Goal: Information Seeking & Learning: Learn about a topic

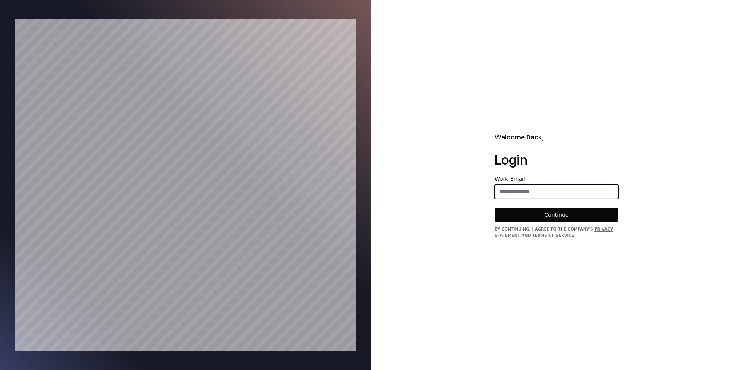
click at [557, 187] on input "email" at bounding box center [556, 192] width 123 height 14
type input "**********"
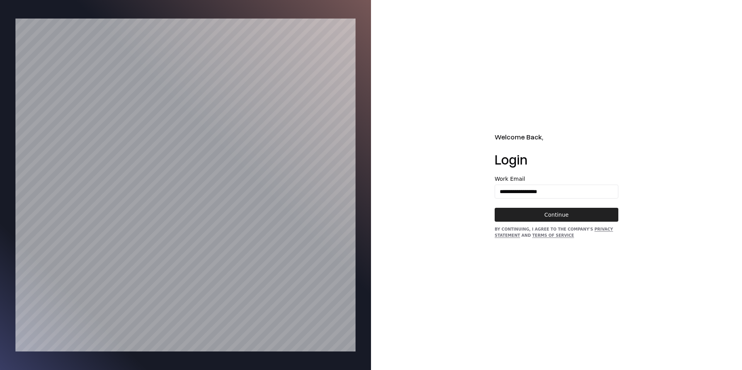
click at [553, 216] on button "Continue" at bounding box center [557, 215] width 124 height 14
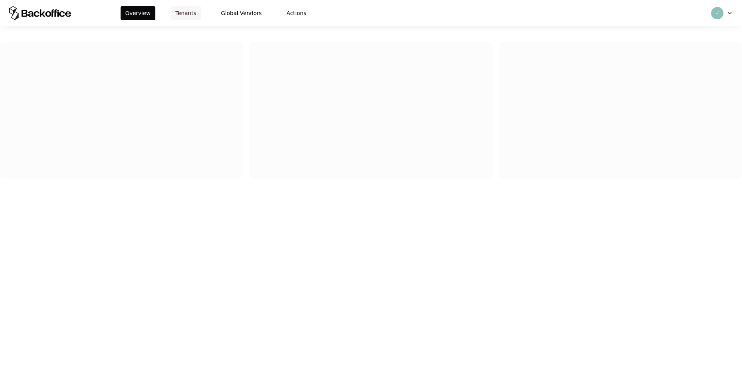
click at [180, 13] on button "Tenants" at bounding box center [186, 13] width 30 height 14
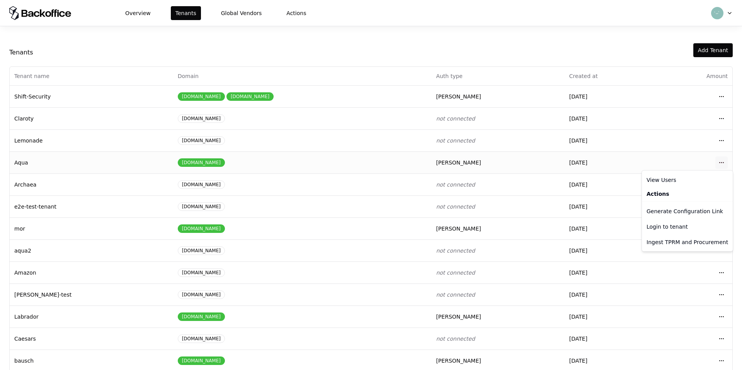
click at [723, 163] on html "Overview Tenants Global Vendors Actions Tenants Add Tenant Tenant name Domain A…" at bounding box center [371, 185] width 742 height 370
click at [673, 228] on div "Login to tenant" at bounding box center [687, 226] width 88 height 15
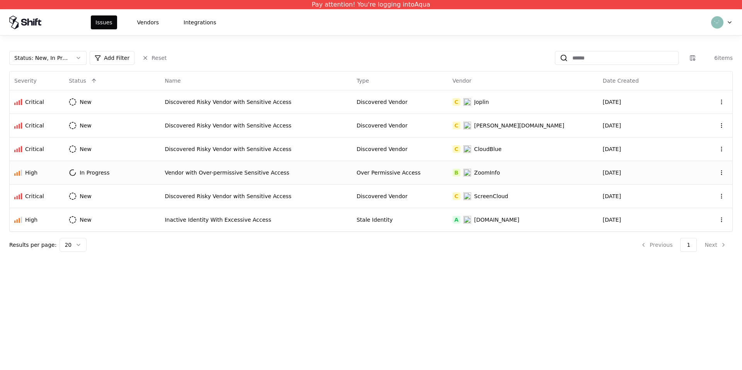
click at [218, 174] on div "Vendor with Over-permissive Sensitive Access" at bounding box center [256, 173] width 182 height 8
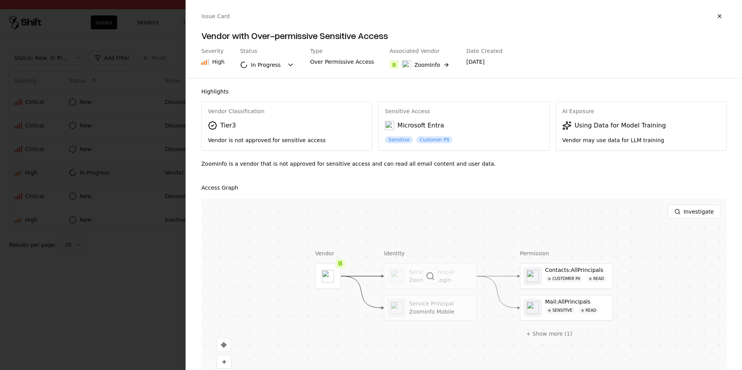
scroll to position [0, 0]
click at [715, 16] on button "button" at bounding box center [720, 16] width 14 height 14
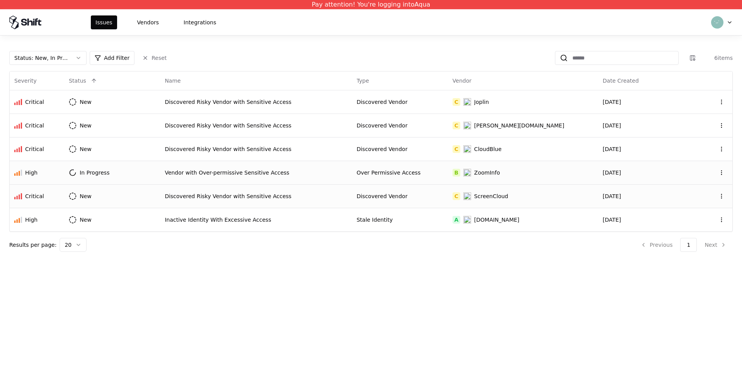
click at [211, 197] on div "Discovered Risky Vendor with Sensitive Access" at bounding box center [256, 196] width 182 height 8
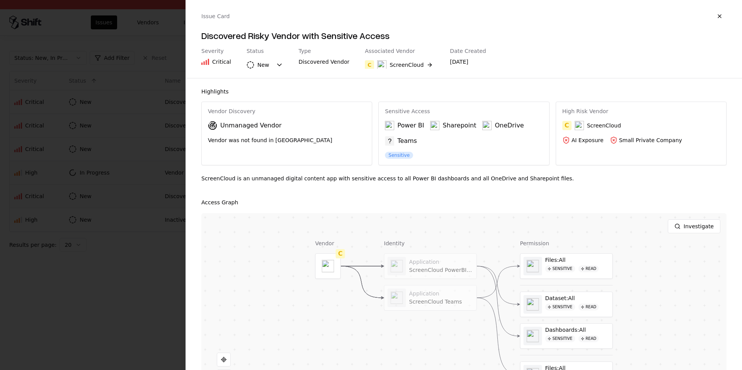
click at [717, 11] on button "button" at bounding box center [720, 16] width 14 height 14
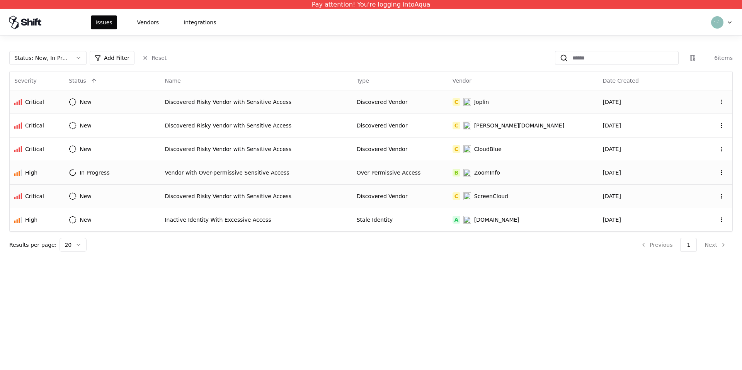
click at [483, 105] on div "Joplin" at bounding box center [481, 102] width 15 height 8
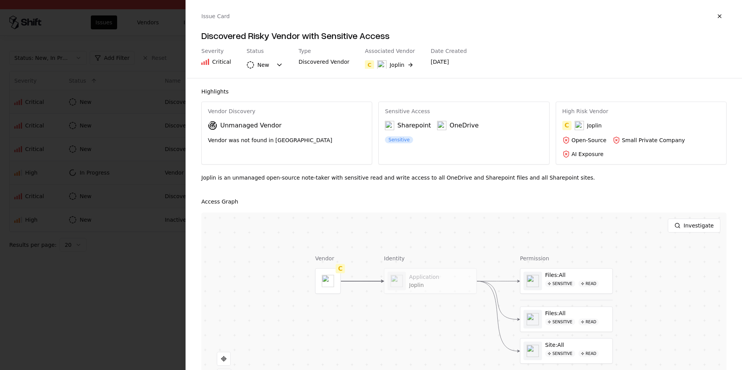
scroll to position [45, 0]
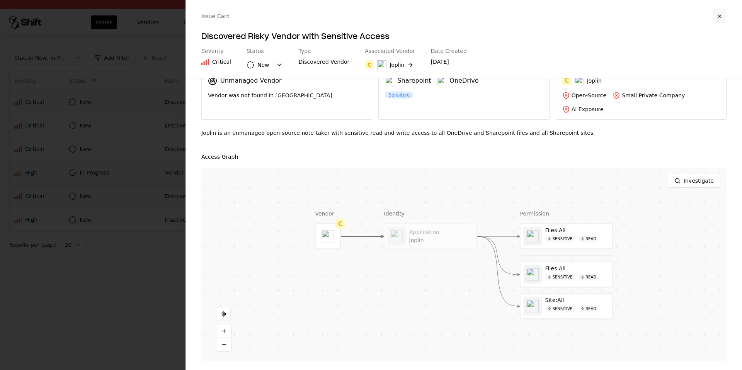
click at [720, 15] on button "button" at bounding box center [720, 16] width 14 height 14
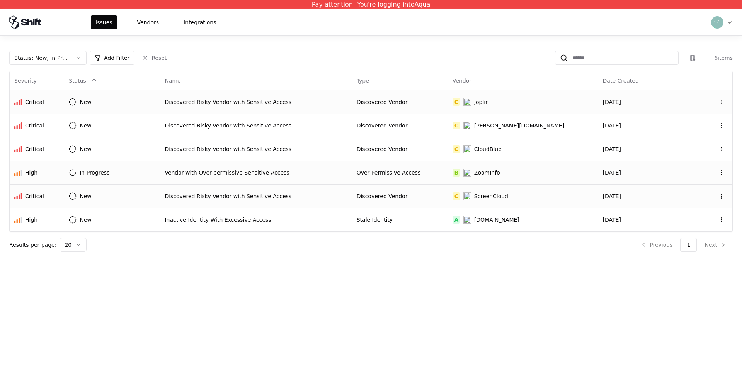
click at [242, 102] on div "Discovered Risky Vendor with Sensitive Access" at bounding box center [256, 102] width 182 height 8
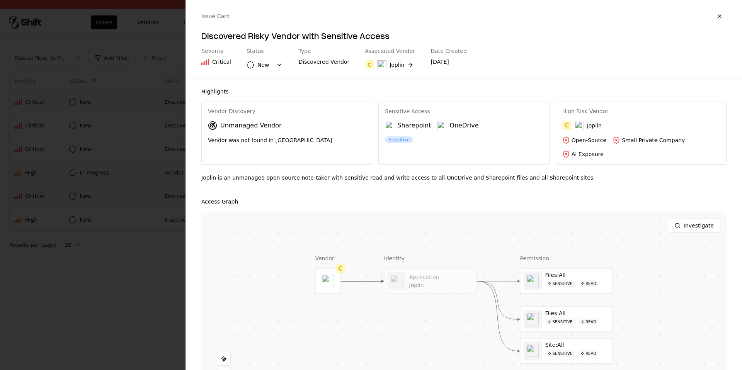
click at [175, 157] on div at bounding box center [371, 185] width 742 height 370
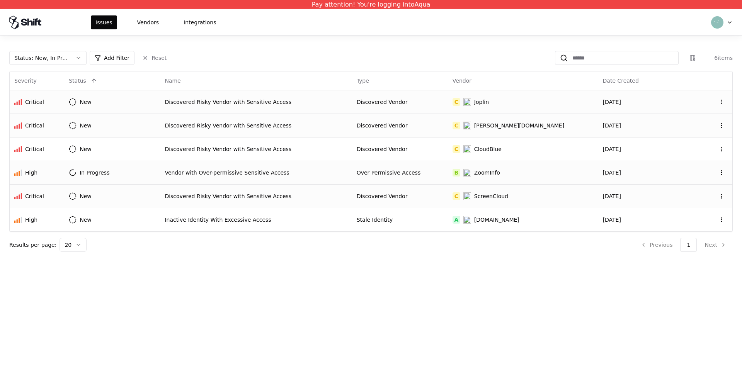
click at [230, 129] on div "Discovered Risky Vendor with Sensitive Access" at bounding box center [256, 126] width 182 height 8
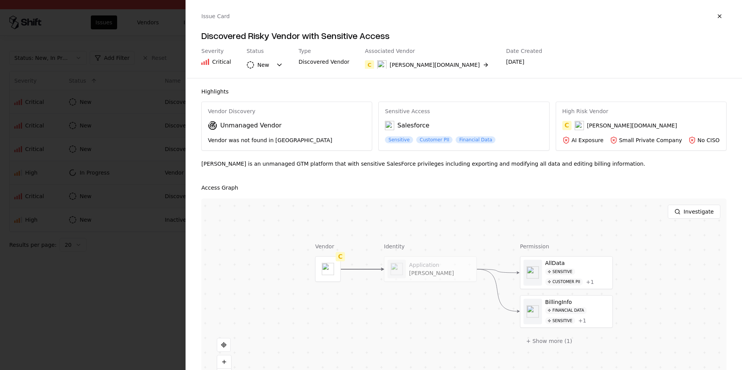
click at [159, 194] on div at bounding box center [371, 185] width 742 height 370
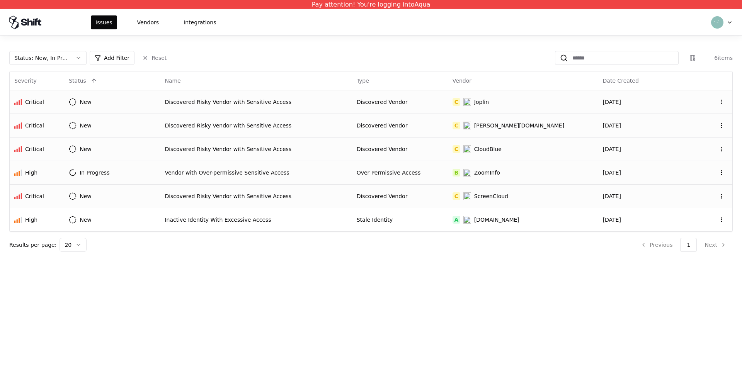
click at [221, 145] on div "Discovered Risky Vendor with Sensitive Access" at bounding box center [256, 149] width 182 height 8
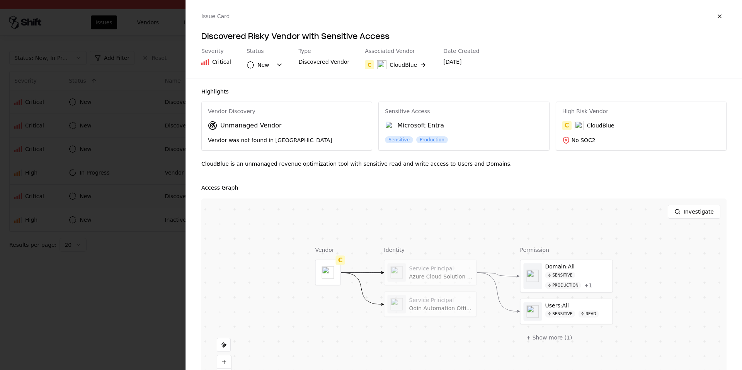
click at [173, 205] on div at bounding box center [371, 185] width 742 height 370
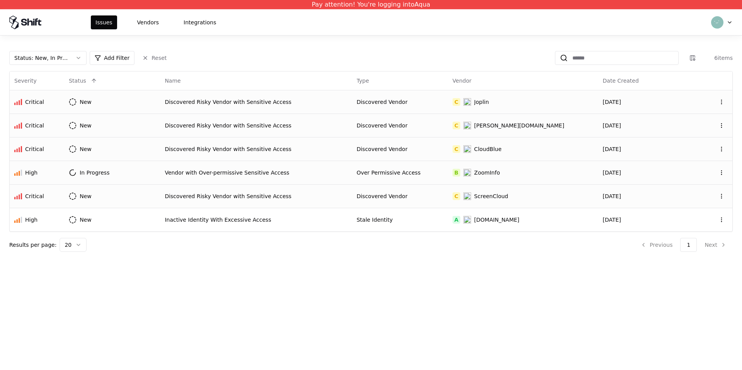
click at [272, 167] on td "Vendor with Over-permissive Sensitive Access" at bounding box center [256, 173] width 192 height 24
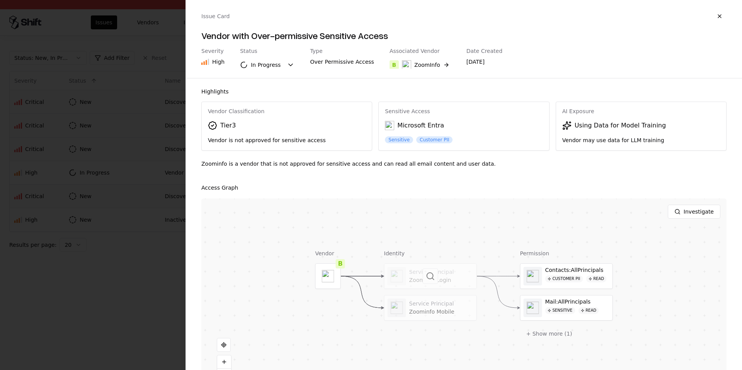
click at [420, 271] on div at bounding box center [430, 276] width 92 height 25
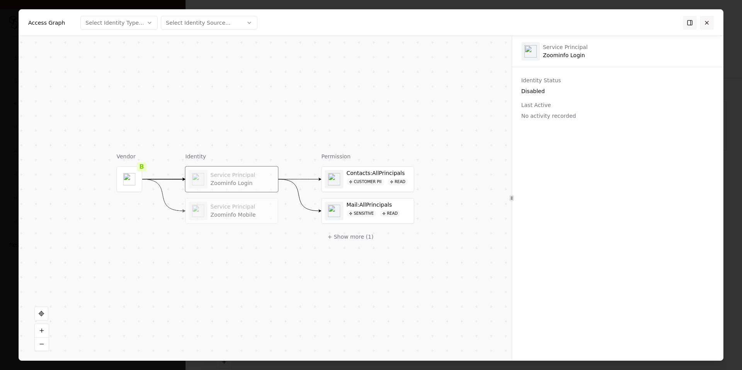
click at [701, 22] on button at bounding box center [707, 22] width 14 height 14
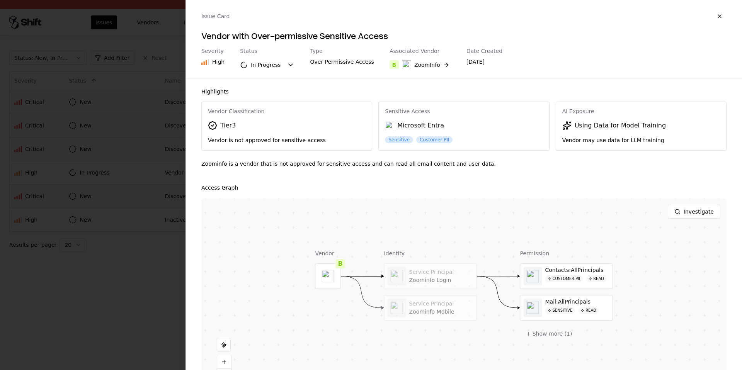
click at [175, 170] on div at bounding box center [371, 185] width 742 height 370
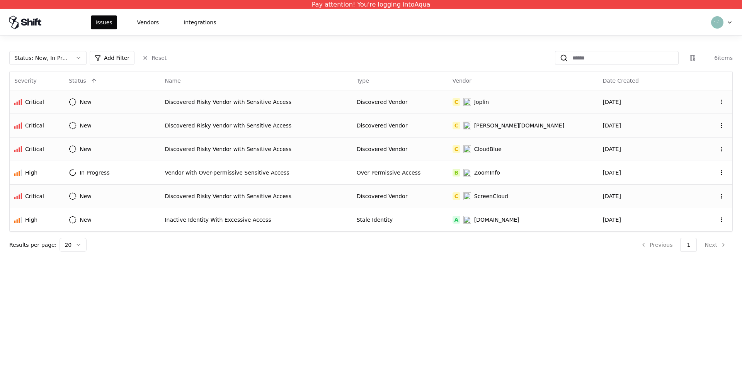
click at [231, 104] on div "Discovered Risky Vendor with Sensitive Access" at bounding box center [256, 102] width 182 height 8
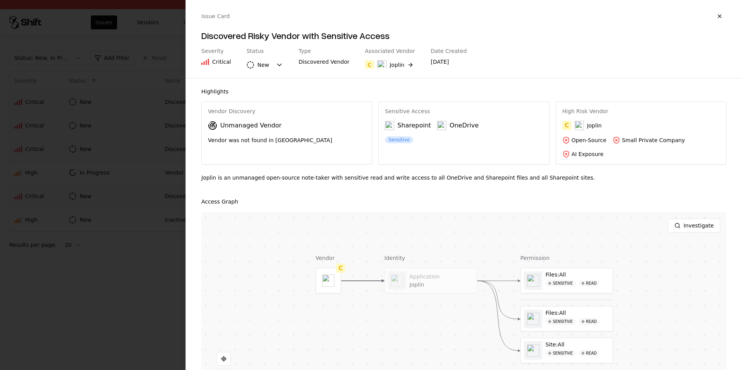
click at [0, 0] on div at bounding box center [0, 0] width 0 height 0
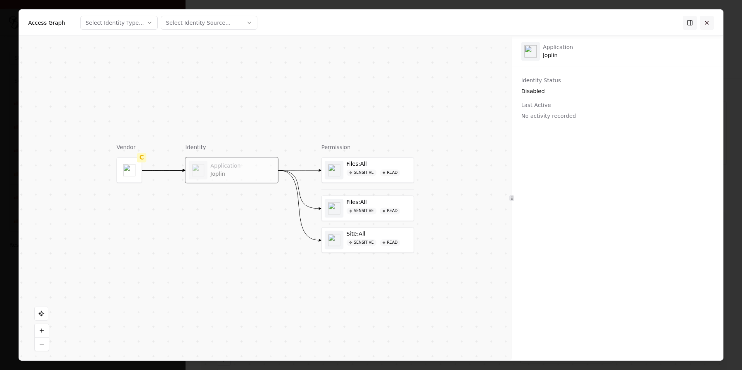
click at [707, 23] on button at bounding box center [707, 22] width 14 height 14
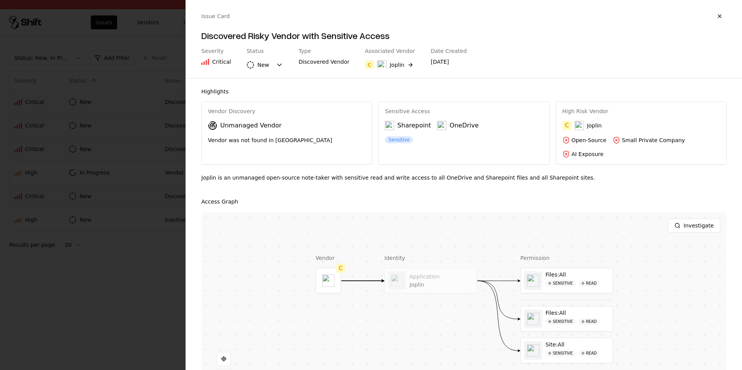
click at [101, 203] on div at bounding box center [371, 185] width 742 height 370
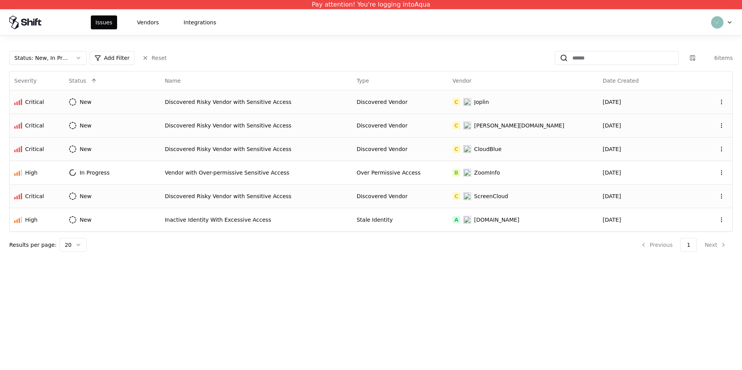
click at [147, 102] on td "New" at bounding box center [112, 102] width 96 height 24
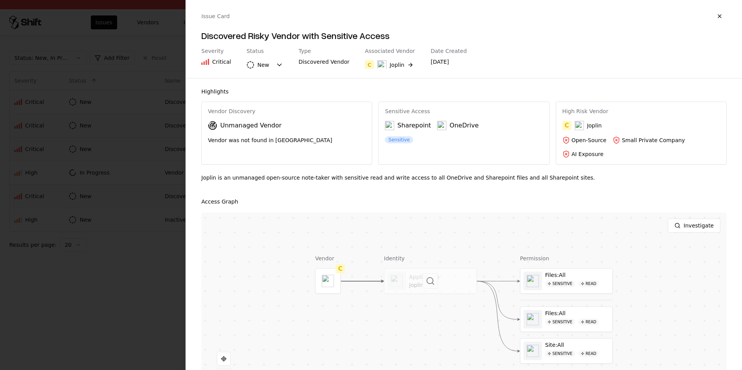
click at [405, 279] on div at bounding box center [430, 281] width 92 height 25
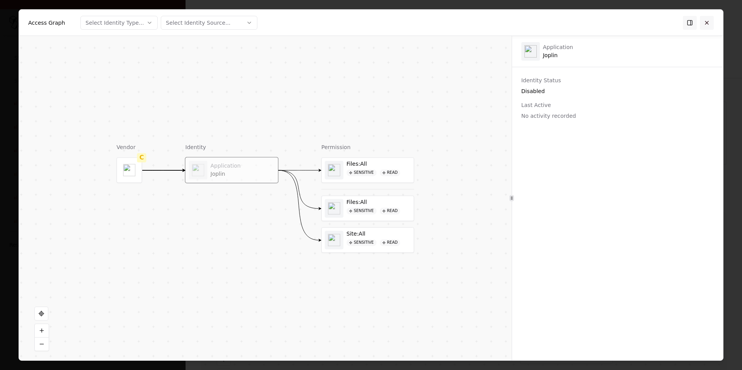
click at [704, 25] on button at bounding box center [707, 22] width 14 height 14
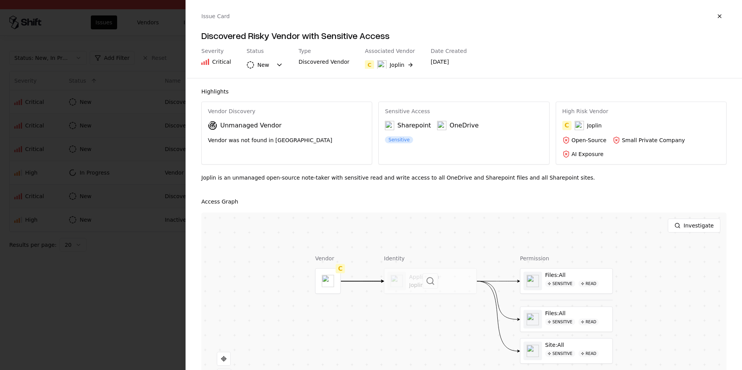
click at [451, 282] on div at bounding box center [430, 281] width 92 height 25
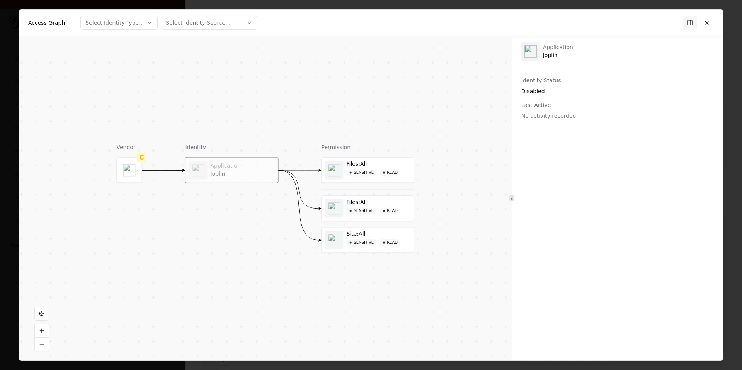
click at [7, 238] on div at bounding box center [371, 185] width 742 height 370
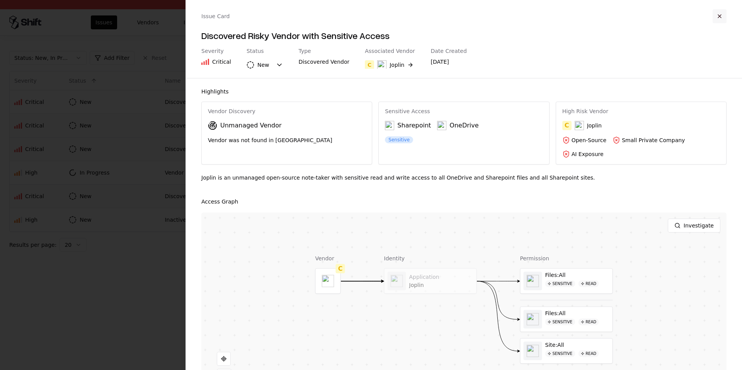
click at [718, 16] on button "button" at bounding box center [720, 16] width 14 height 14
